Goal: Task Accomplishment & Management: Use online tool/utility

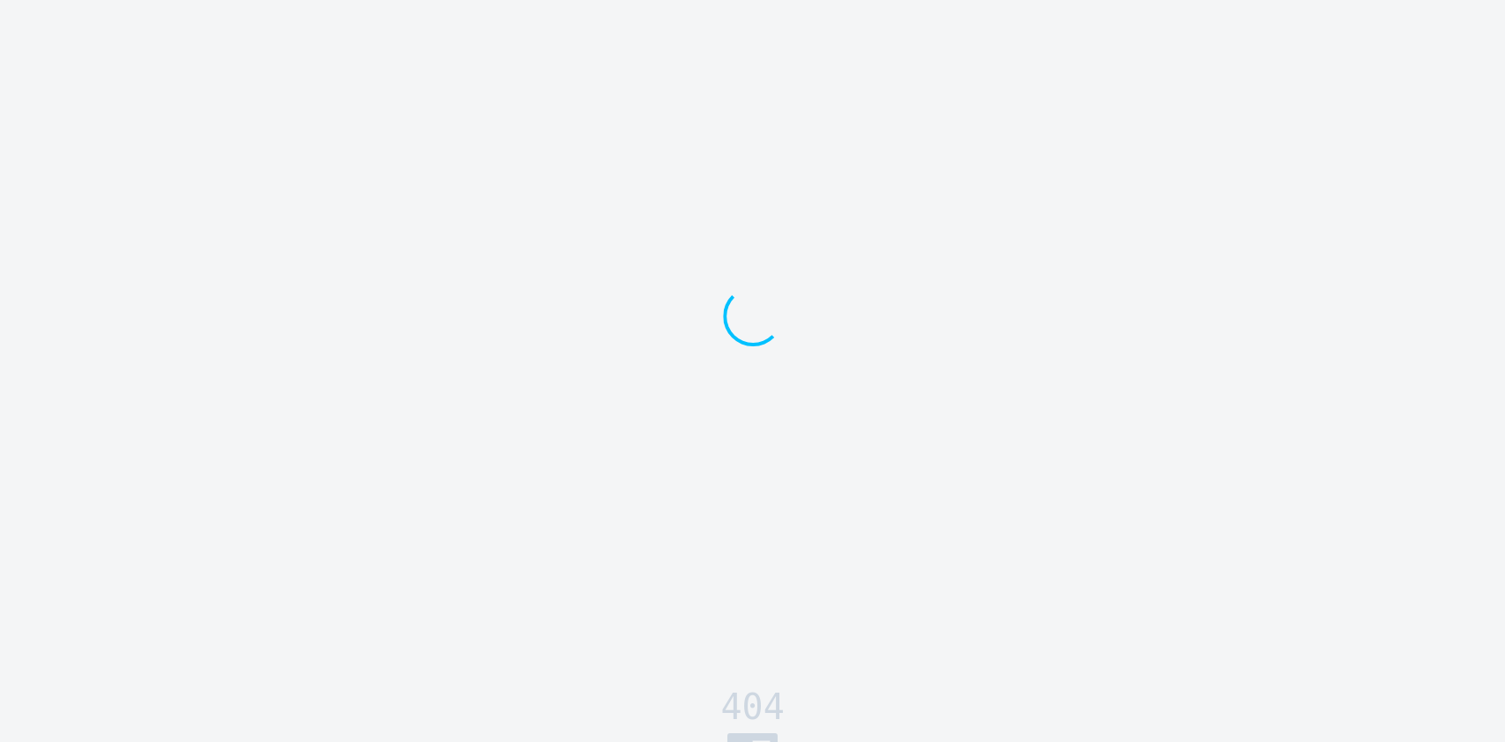
click at [549, 146] on div at bounding box center [752, 343] width 1505 height 686
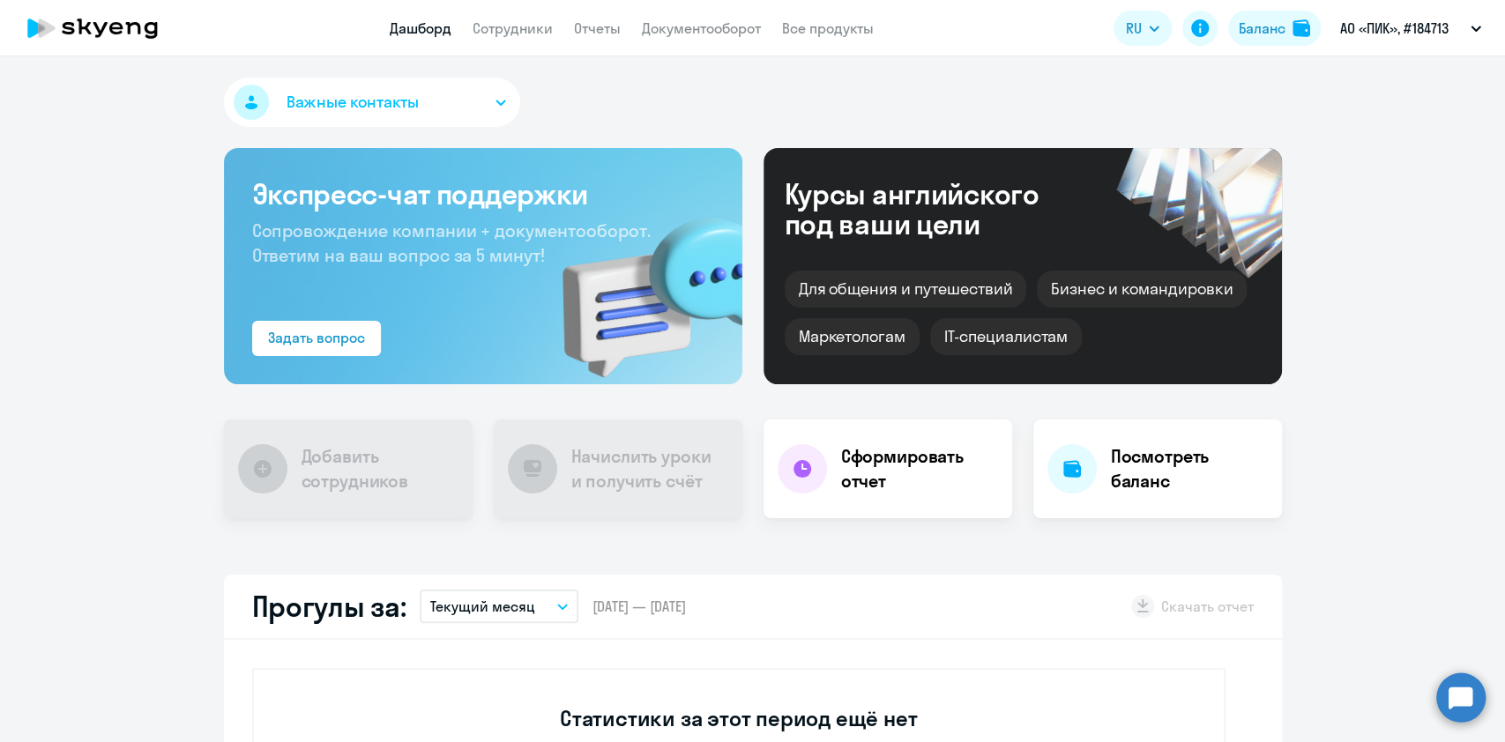
drag, startPoint x: 108, startPoint y: 208, endPoint x: 155, endPoint y: 86, distance: 130.7
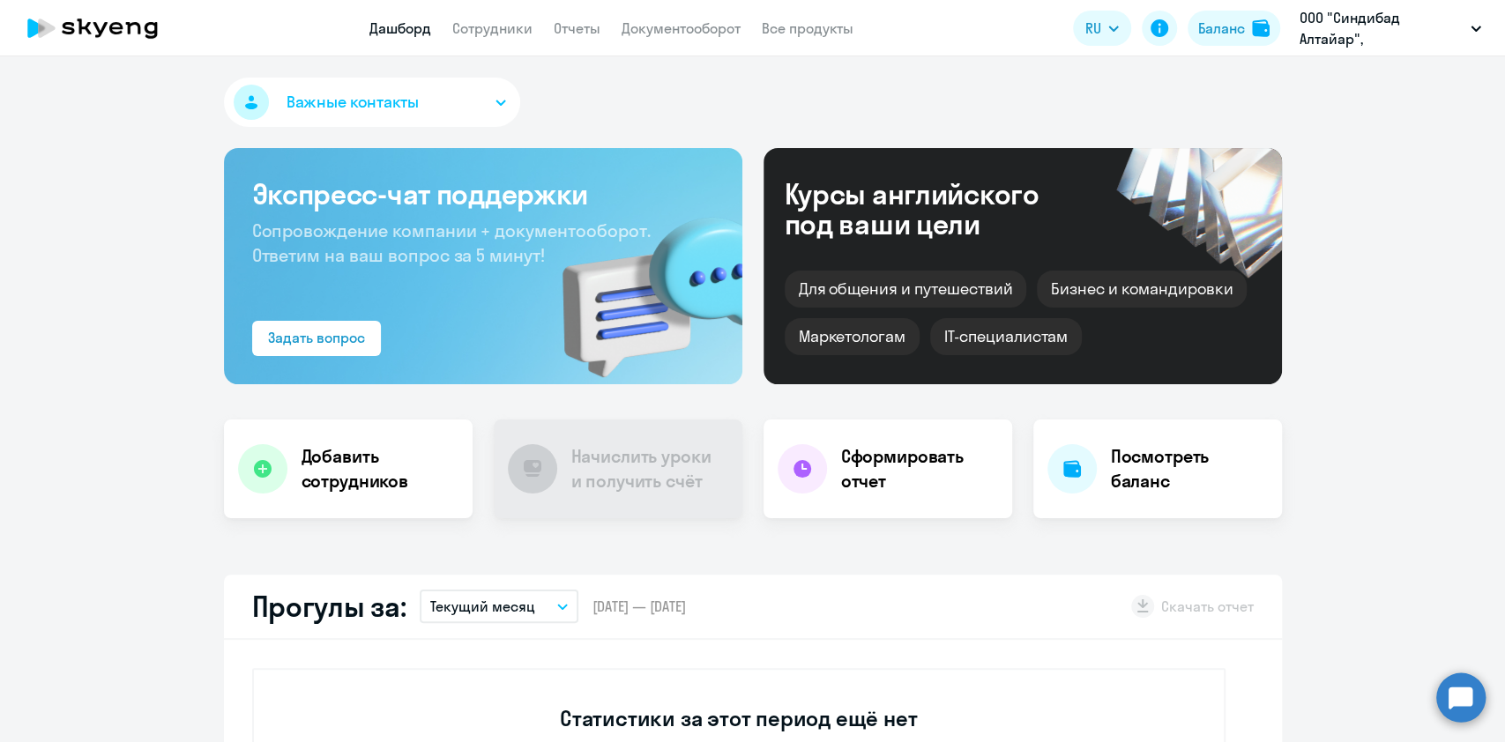
click at [720, 114] on div "Важные контакты" at bounding box center [753, 106] width 1058 height 56
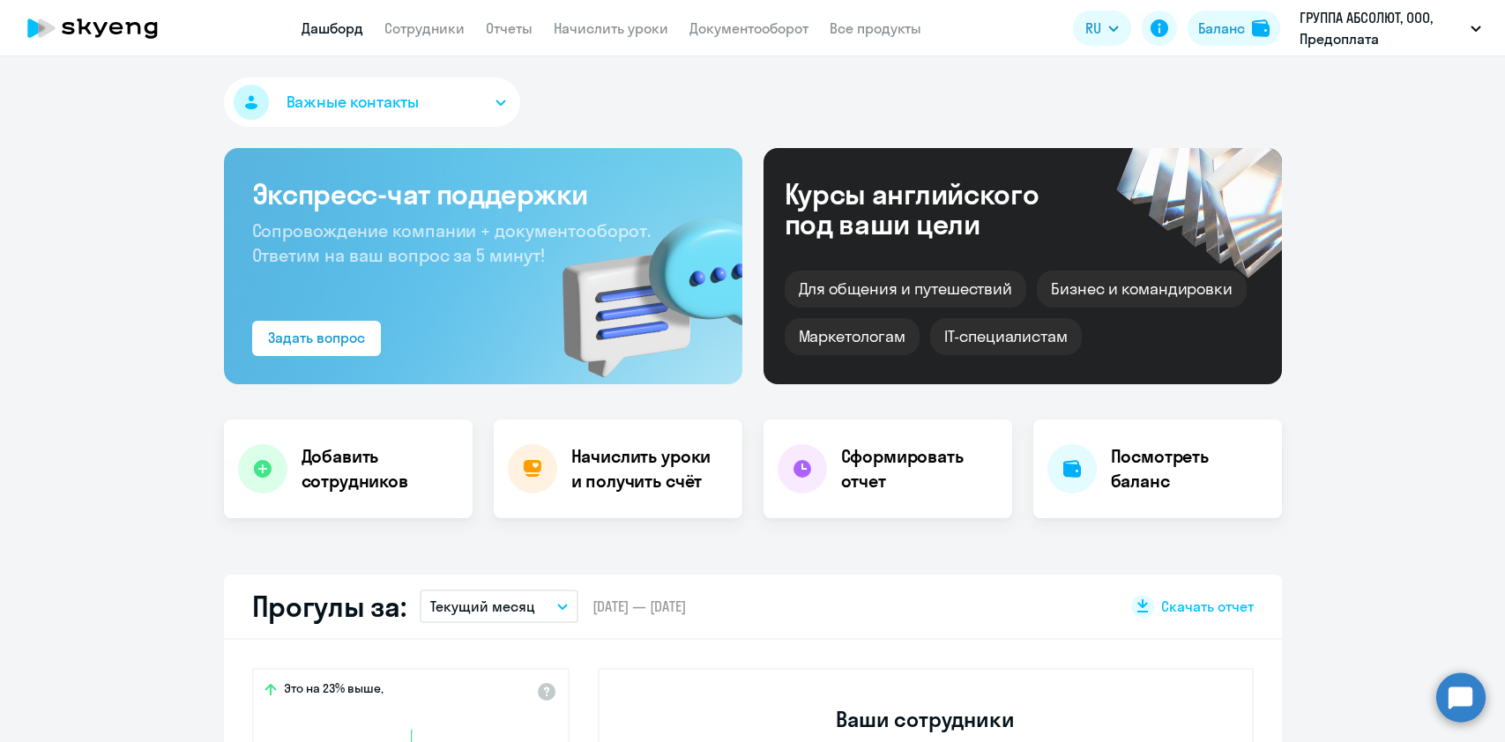
select select "30"
click at [712, 19] on link "Документооборот" at bounding box center [748, 28] width 119 height 18
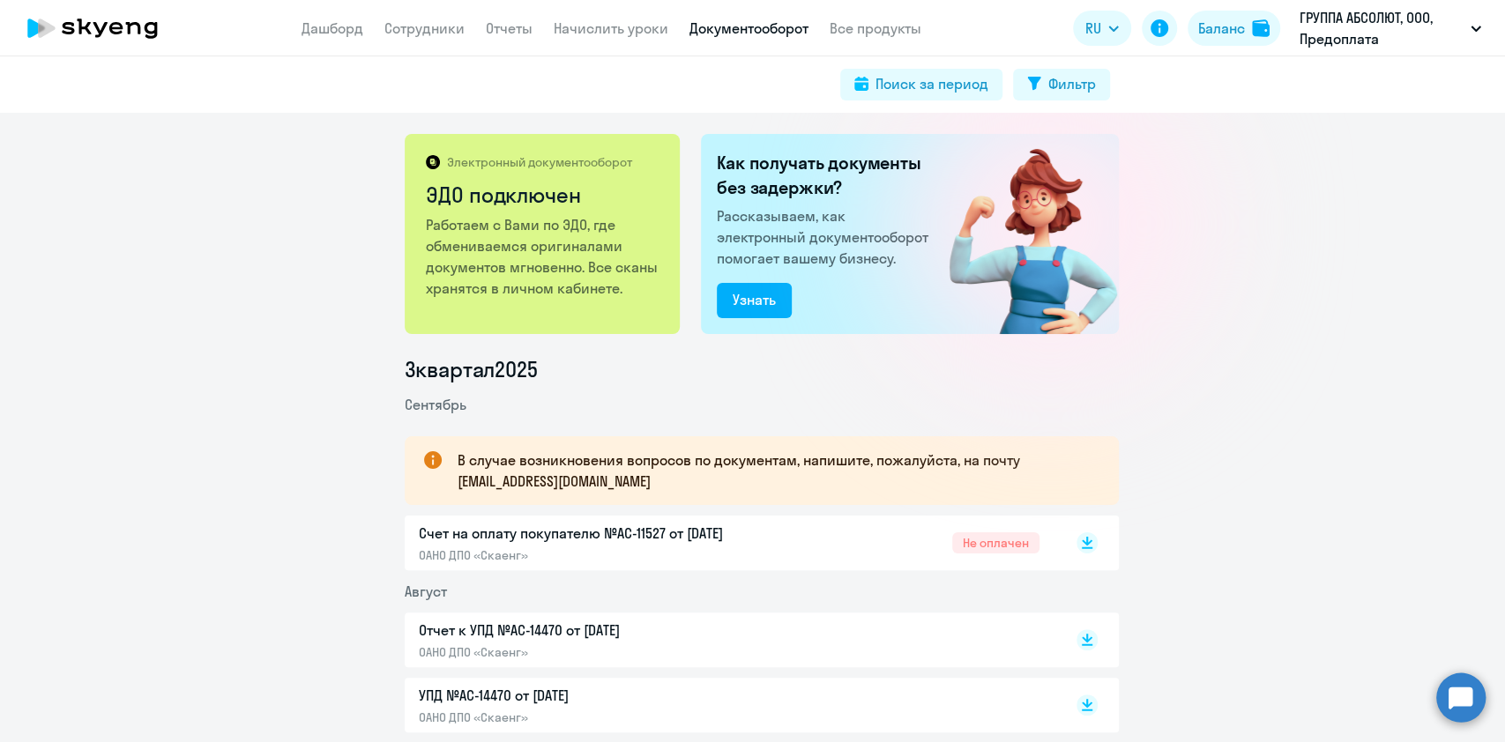
click at [604, 7] on app-header "Дашборд Сотрудники Отчеты Начислить уроки Документооборот Все продукты Дашборд …" at bounding box center [752, 28] width 1505 height 56
click at [610, 37] on link "Начислить уроки" at bounding box center [611, 28] width 115 height 18
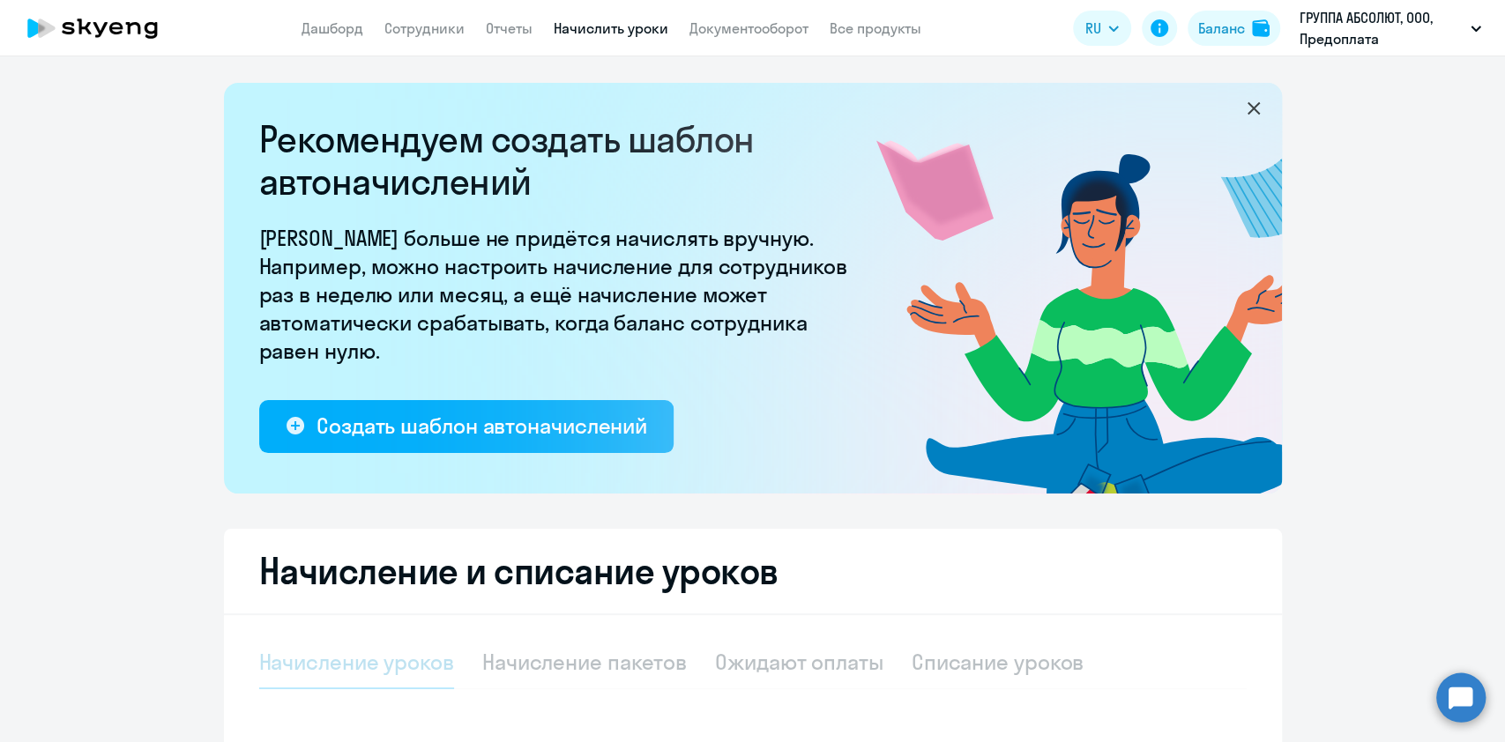
select select "10"
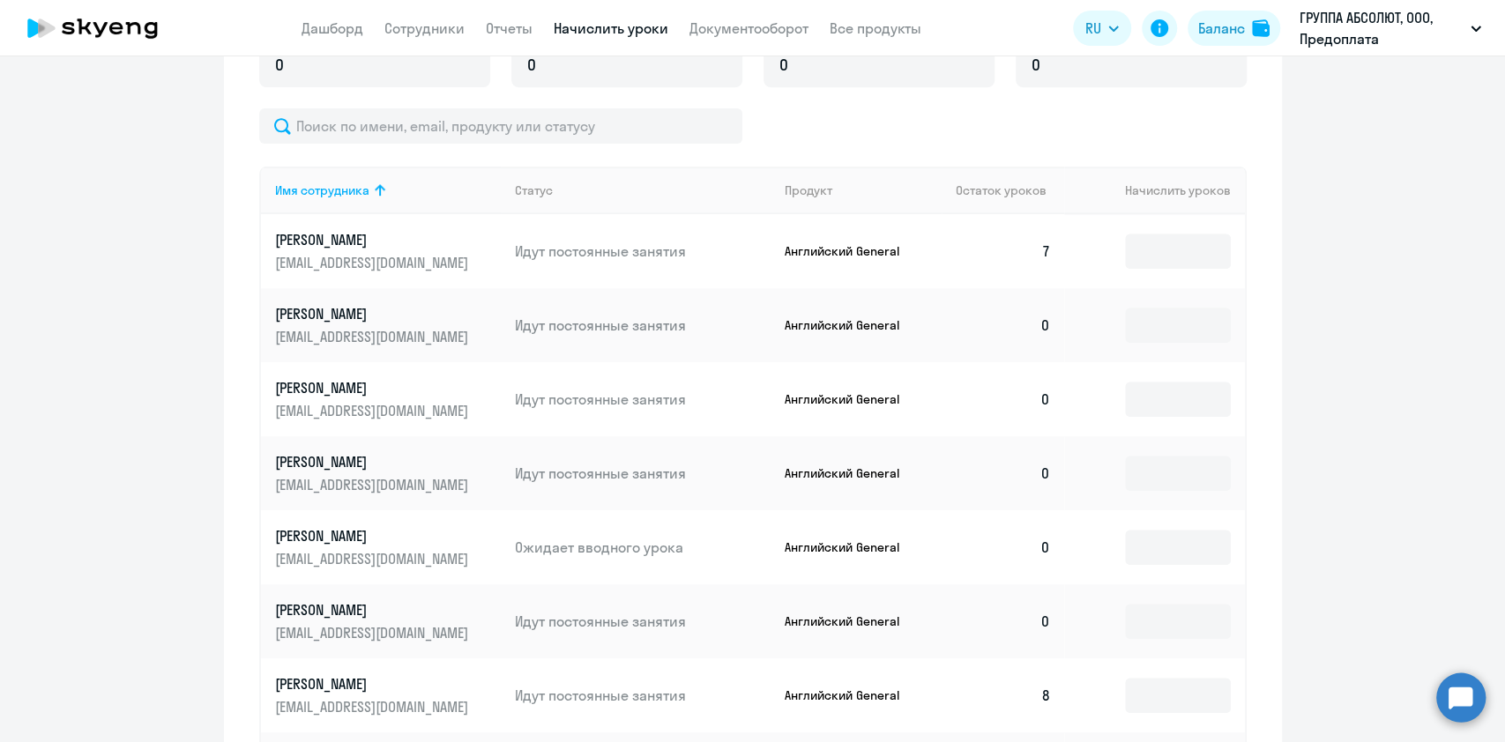
scroll to position [705, 0]
